Goal: Find specific page/section: Find specific page/section

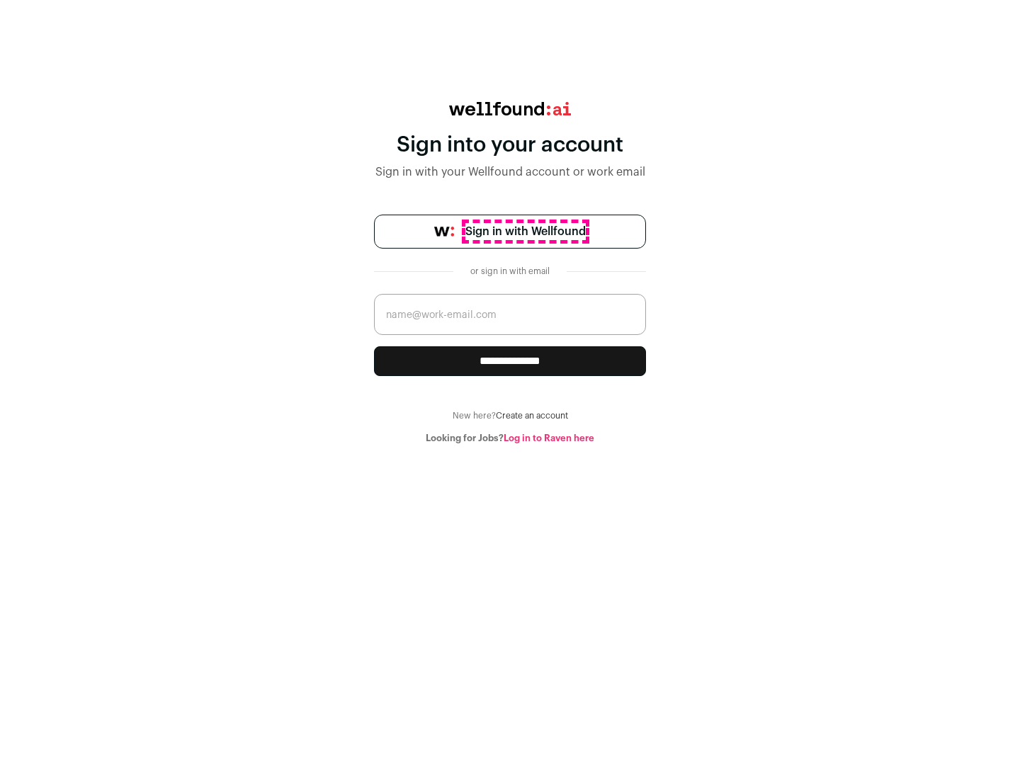
click at [525, 232] on span "Sign in with Wellfound" at bounding box center [525, 231] width 120 height 17
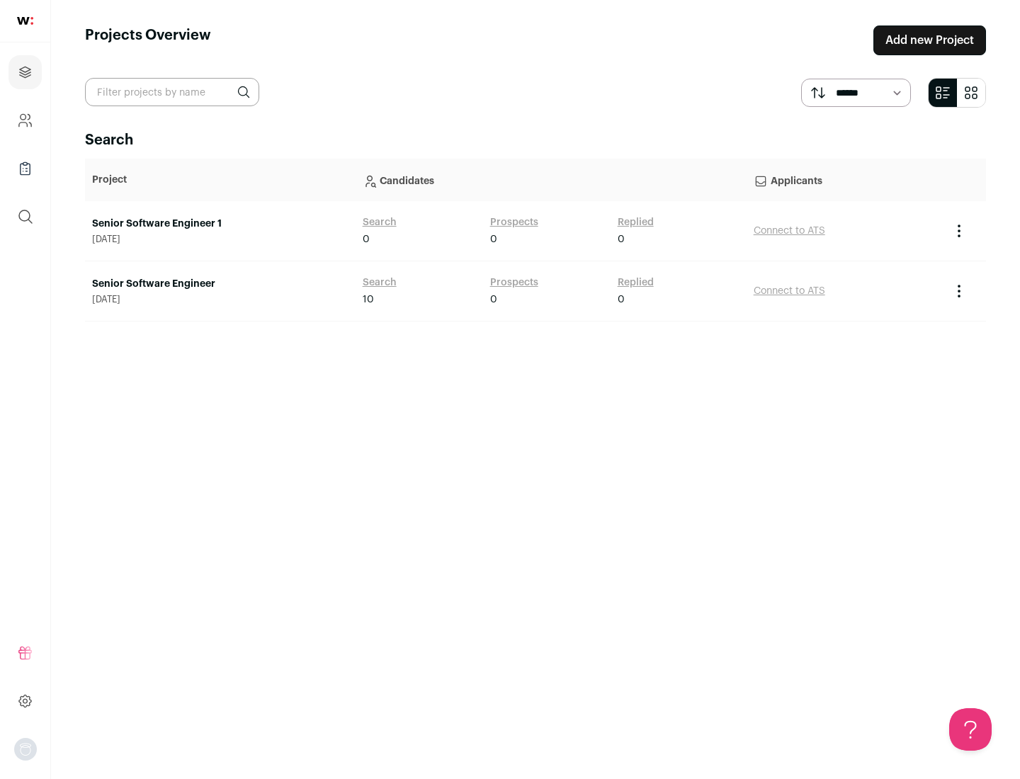
click at [219, 284] on link "Senior Software Engineer" at bounding box center [220, 284] width 256 height 14
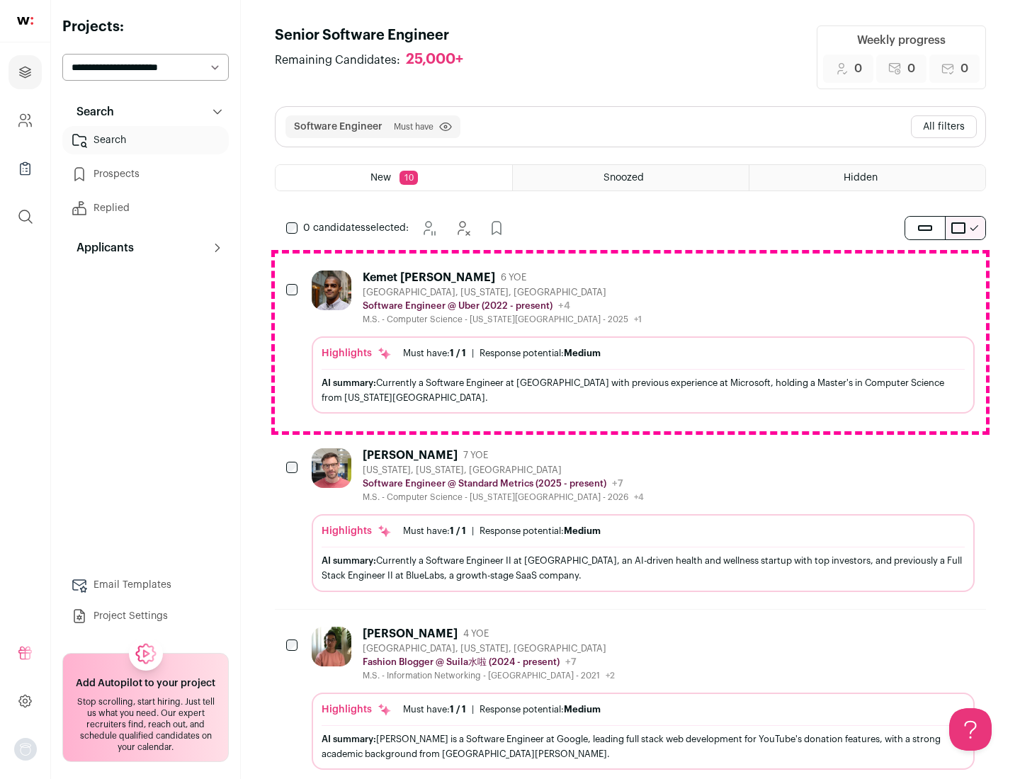
click at [630, 342] on div "Highlights Must have: 1 / 1 How many must haves have been fulfilled? | Response…" at bounding box center [643, 374] width 663 height 77
